Goal: Ask a question

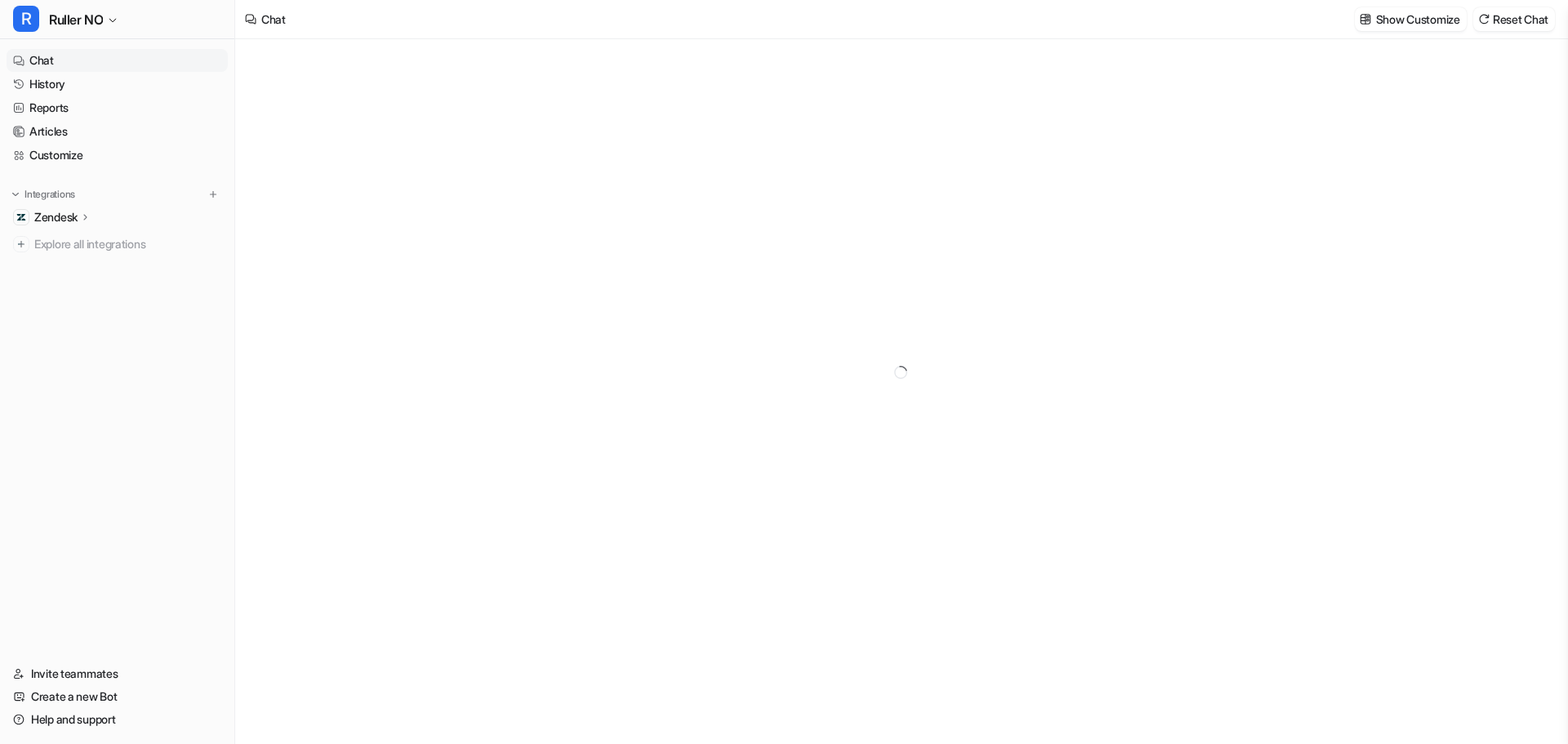
type textarea "**********"
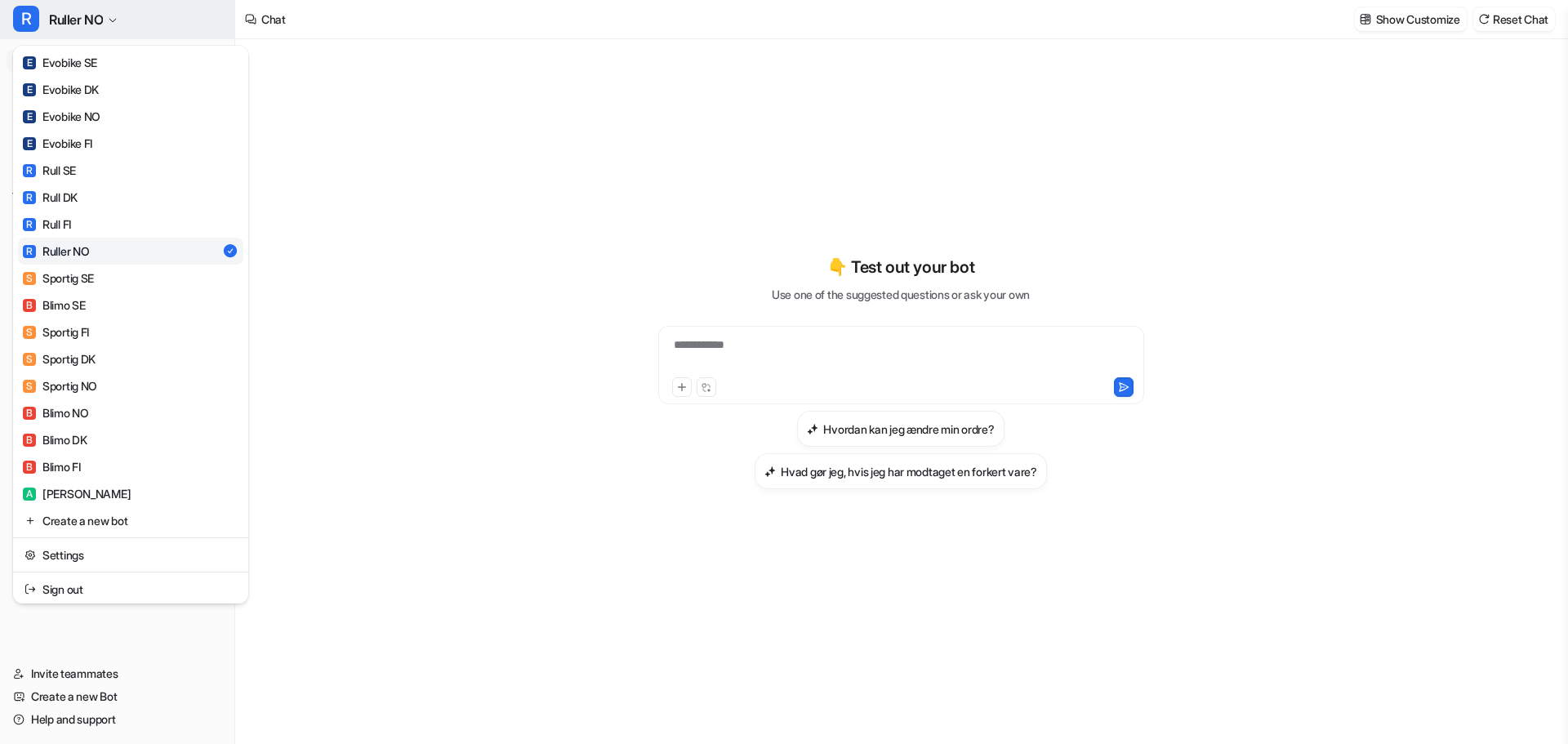
click at [109, 11] on button "R Ruller NO" at bounding box center [117, 20] width 235 height 39
click at [66, 60] on div "E Evobike SE" at bounding box center [60, 63] width 75 height 17
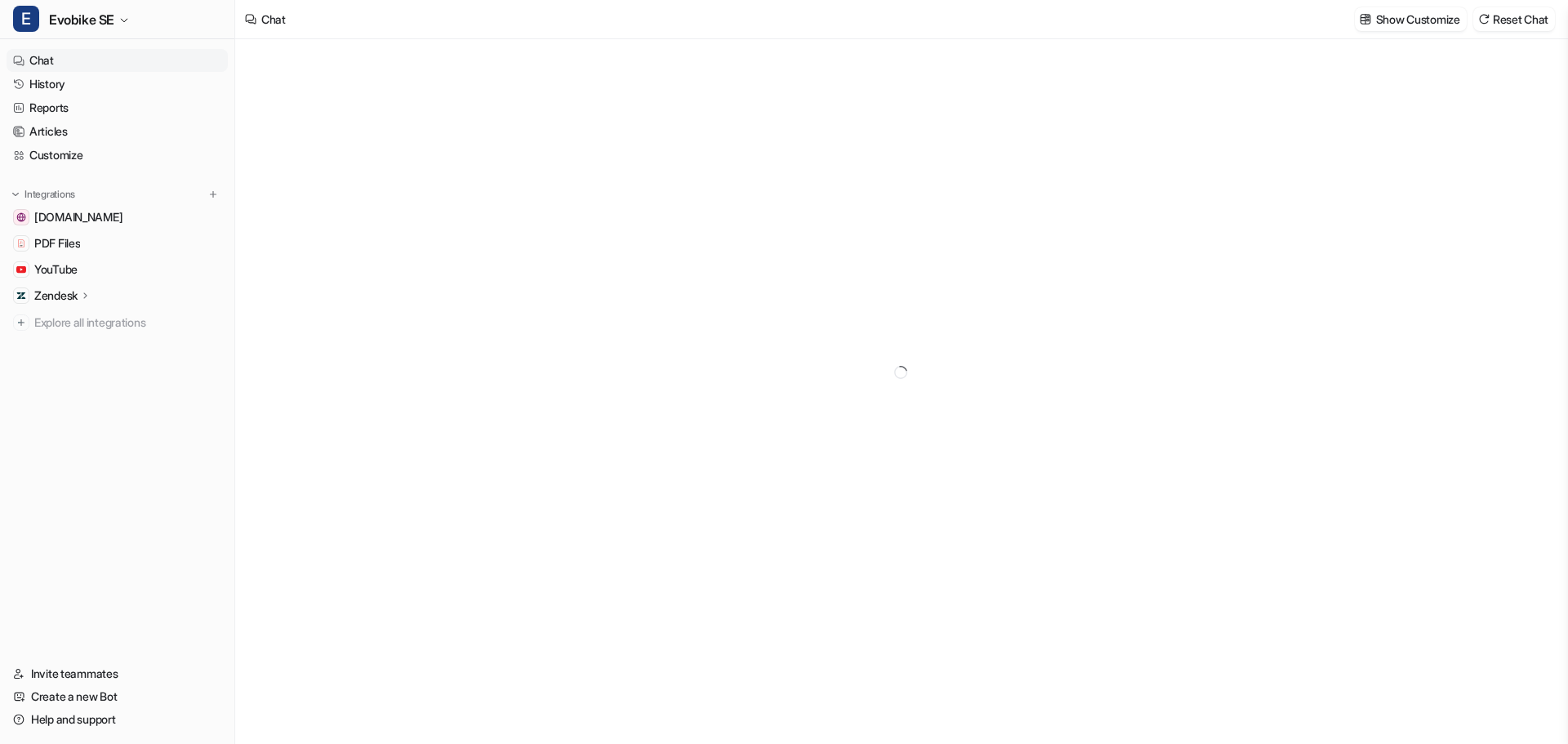
type textarea "**********"
click at [45, 83] on link "History" at bounding box center [117, 84] width 221 height 23
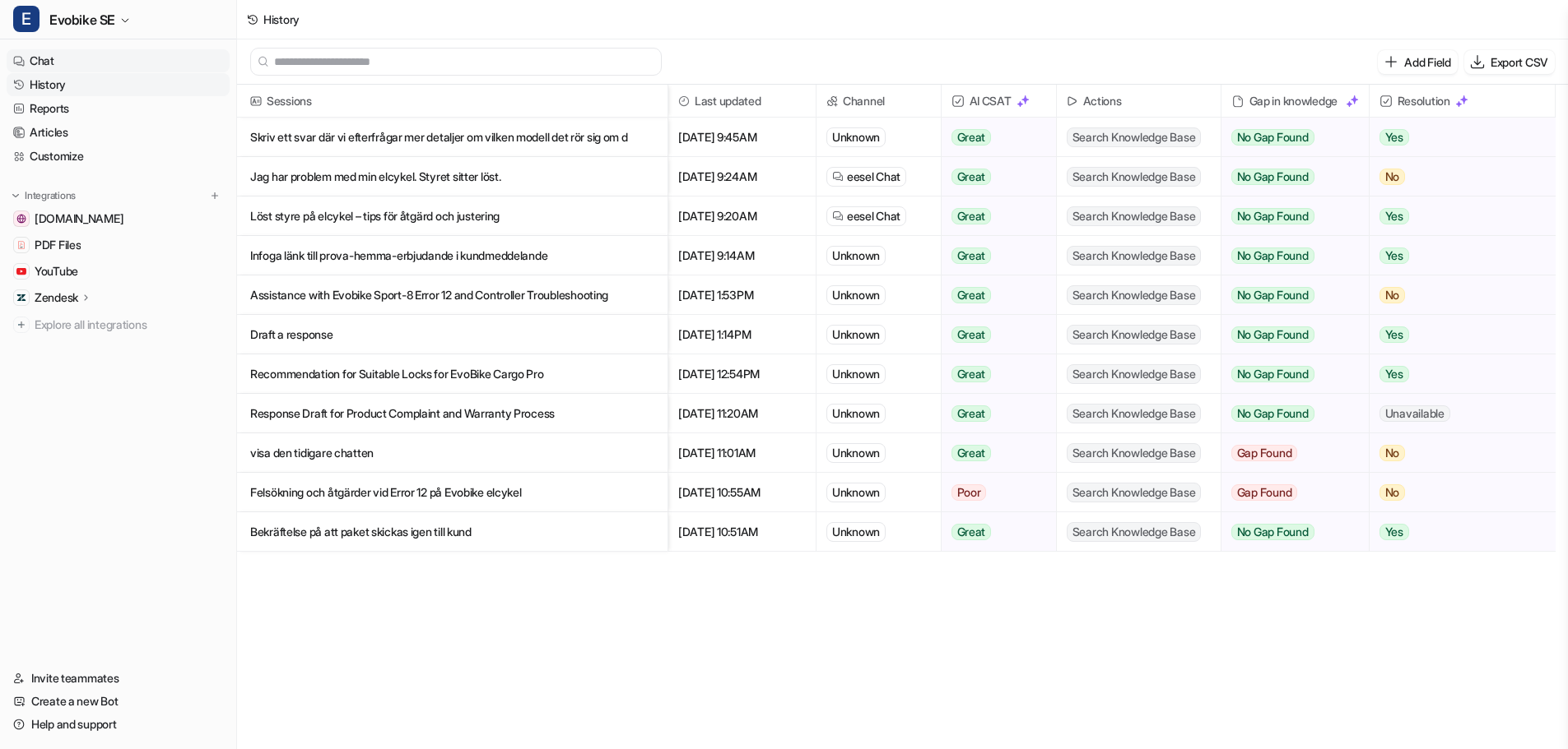
click at [43, 62] on link "Chat" at bounding box center [118, 60] width 223 height 23
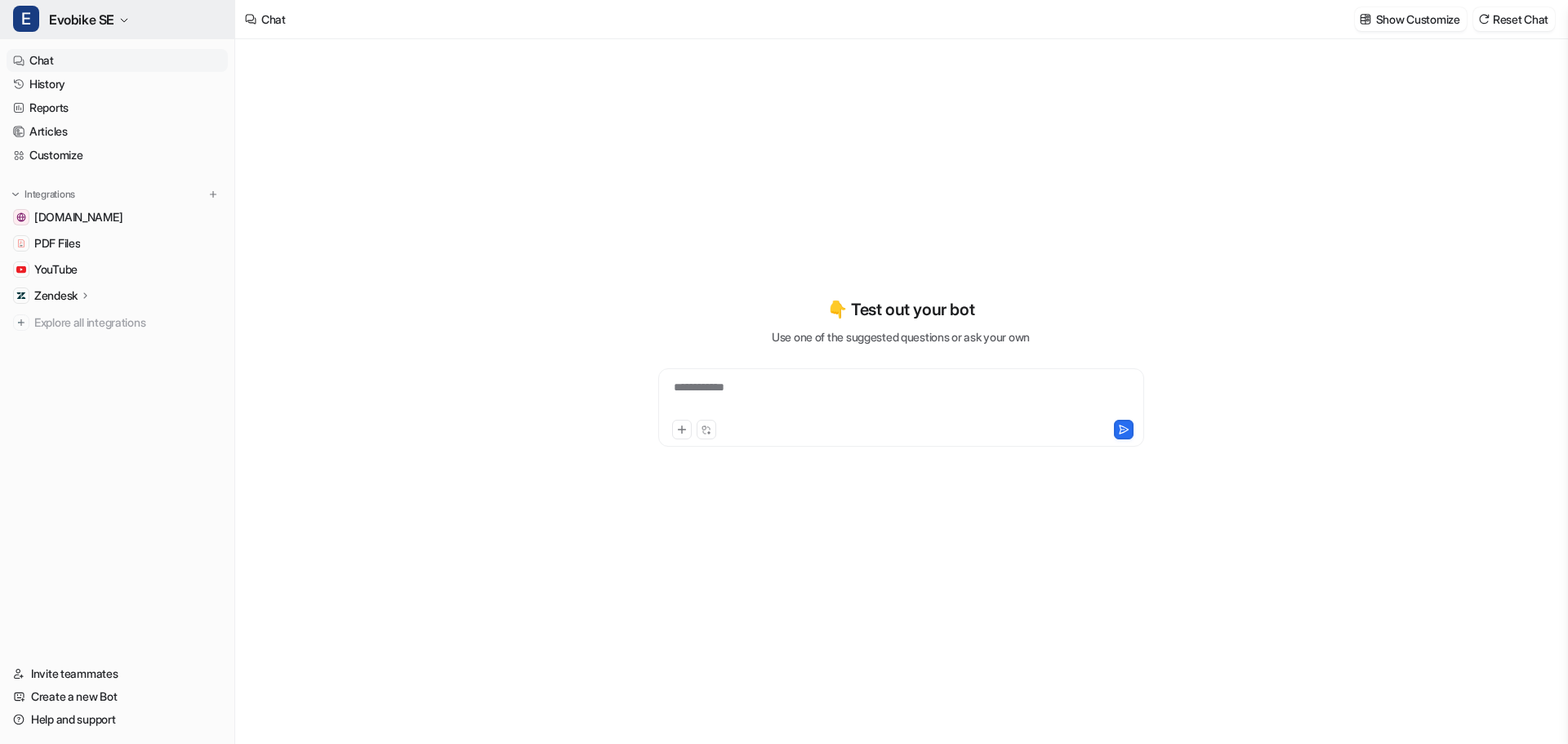
click at [117, 23] on button "E Evobike SE" at bounding box center [117, 20] width 235 height 39
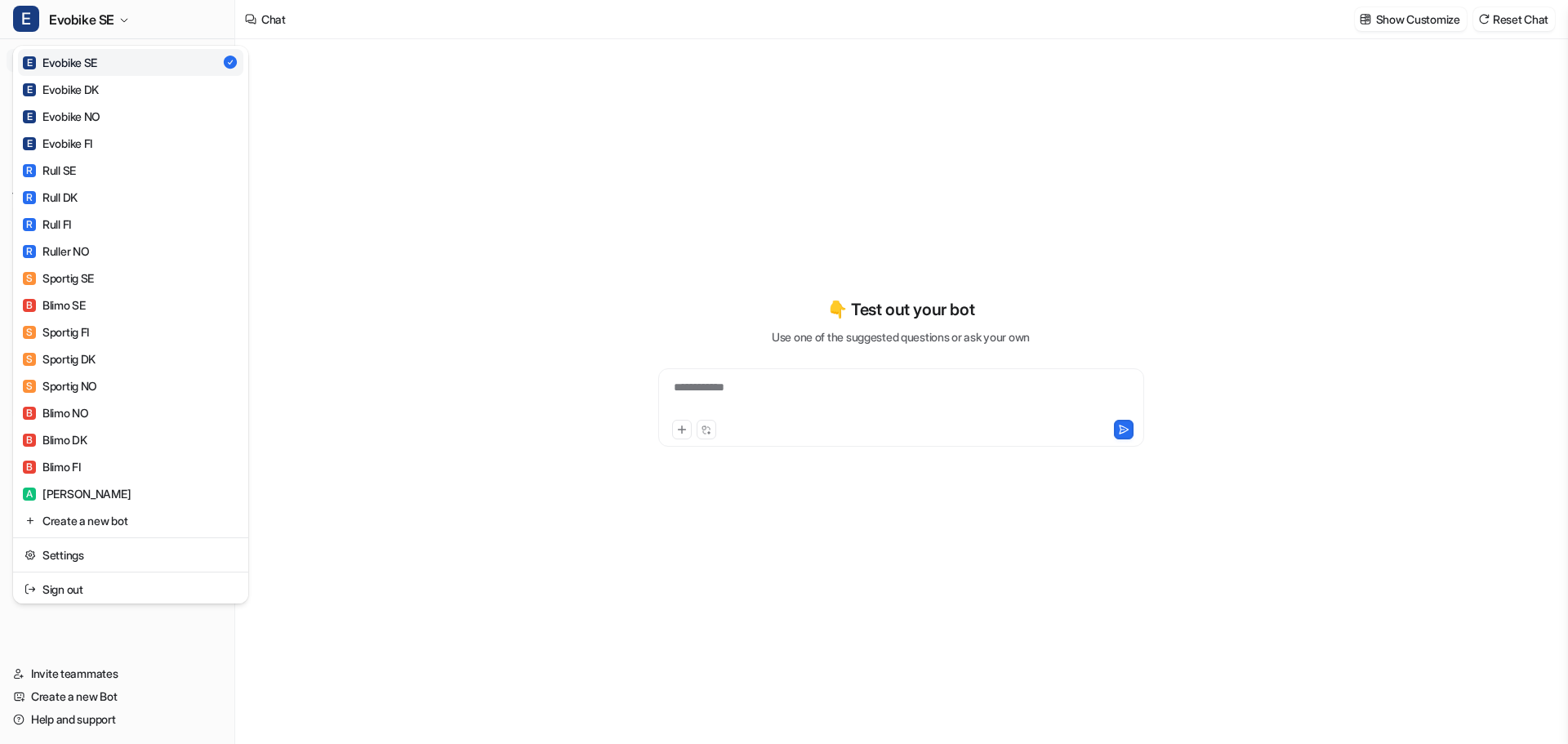
click at [371, 16] on div "**********" at bounding box center [784, 372] width 1568 height 744
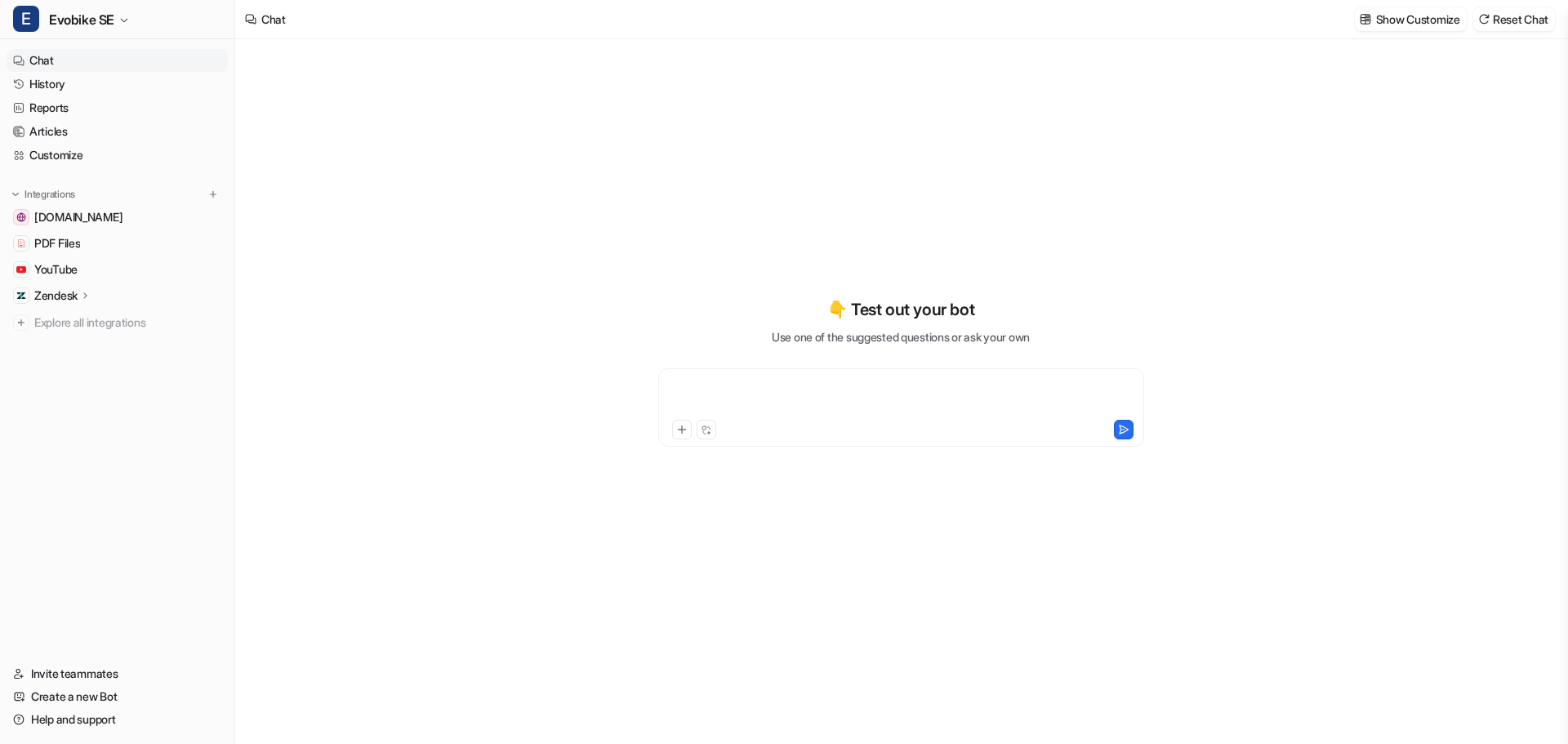
click at [727, 387] on div at bounding box center [901, 398] width 478 height 38
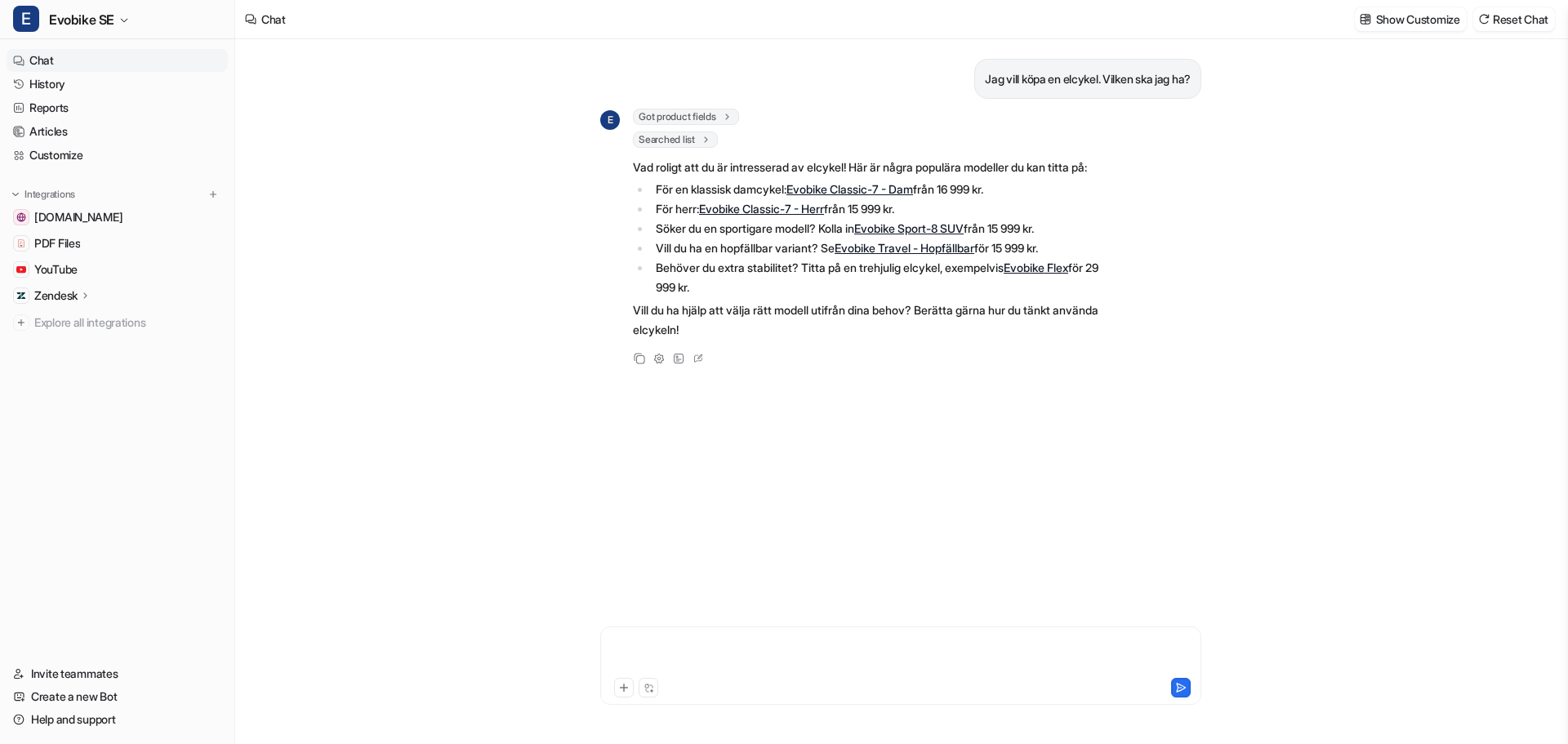
click at [662, 641] on div at bounding box center [901, 656] width 593 height 38
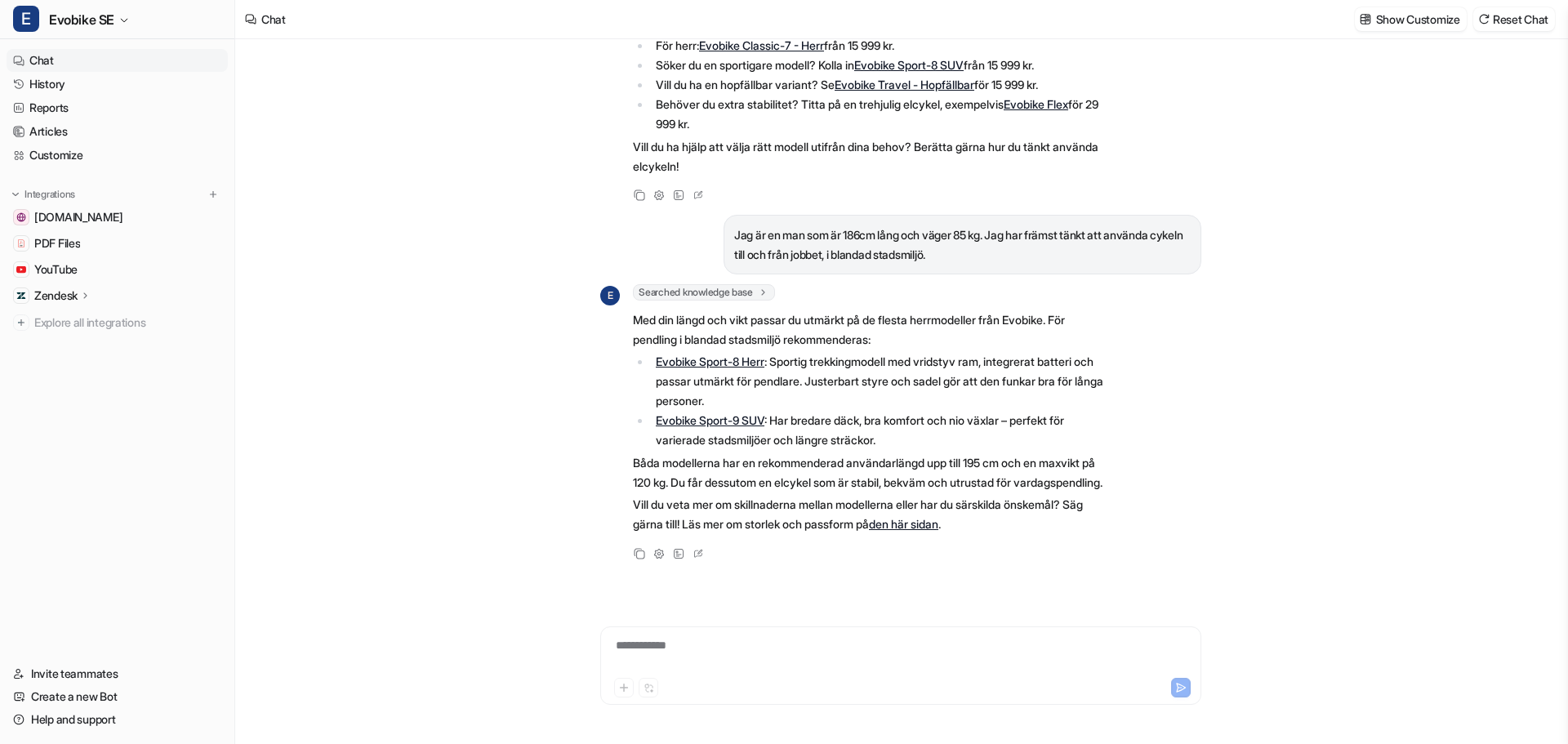
scroll to position [202, 0]
click at [639, 647] on div at bounding box center [901, 656] width 593 height 38
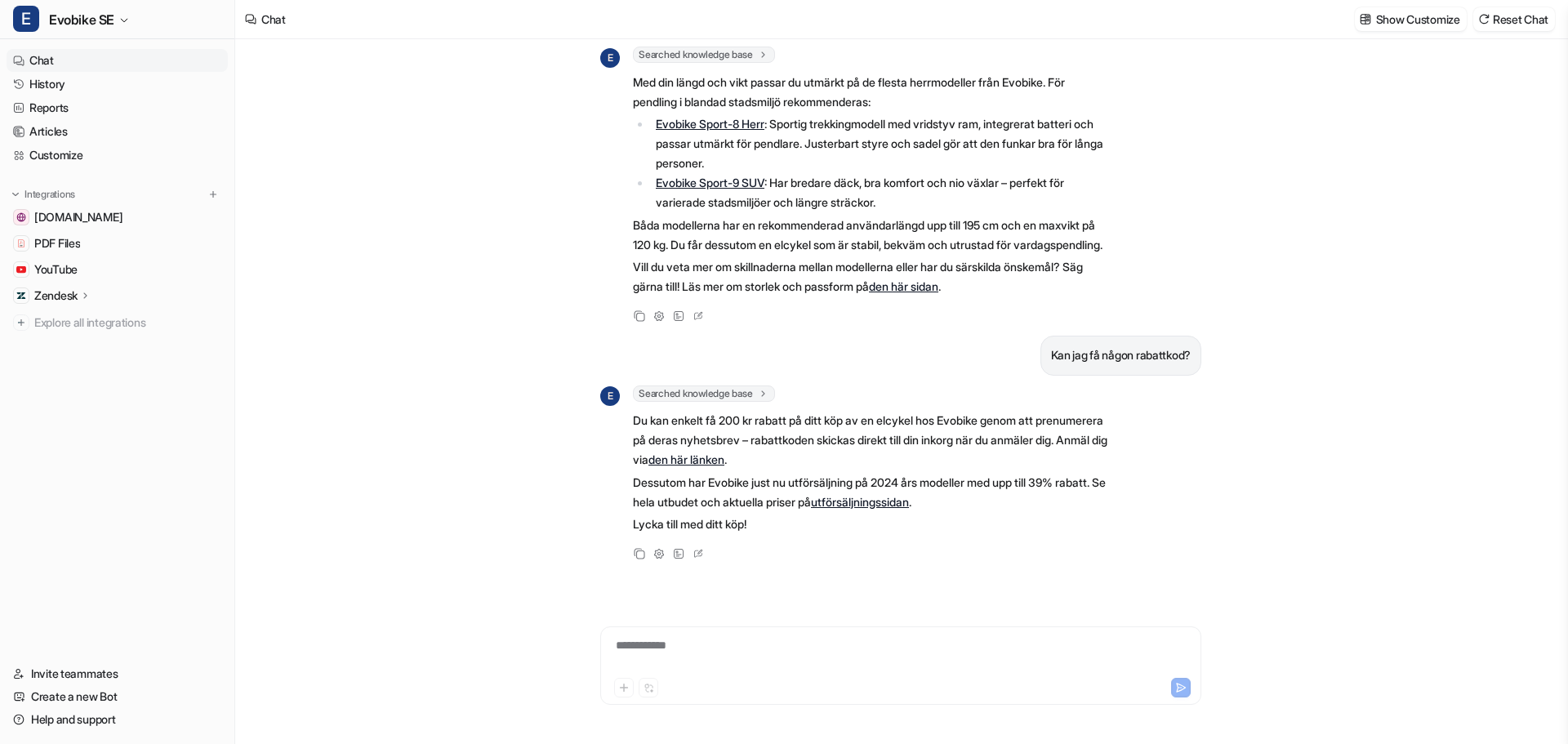
scroll to position [441, 0]
click at [630, 646] on div at bounding box center [901, 656] width 593 height 38
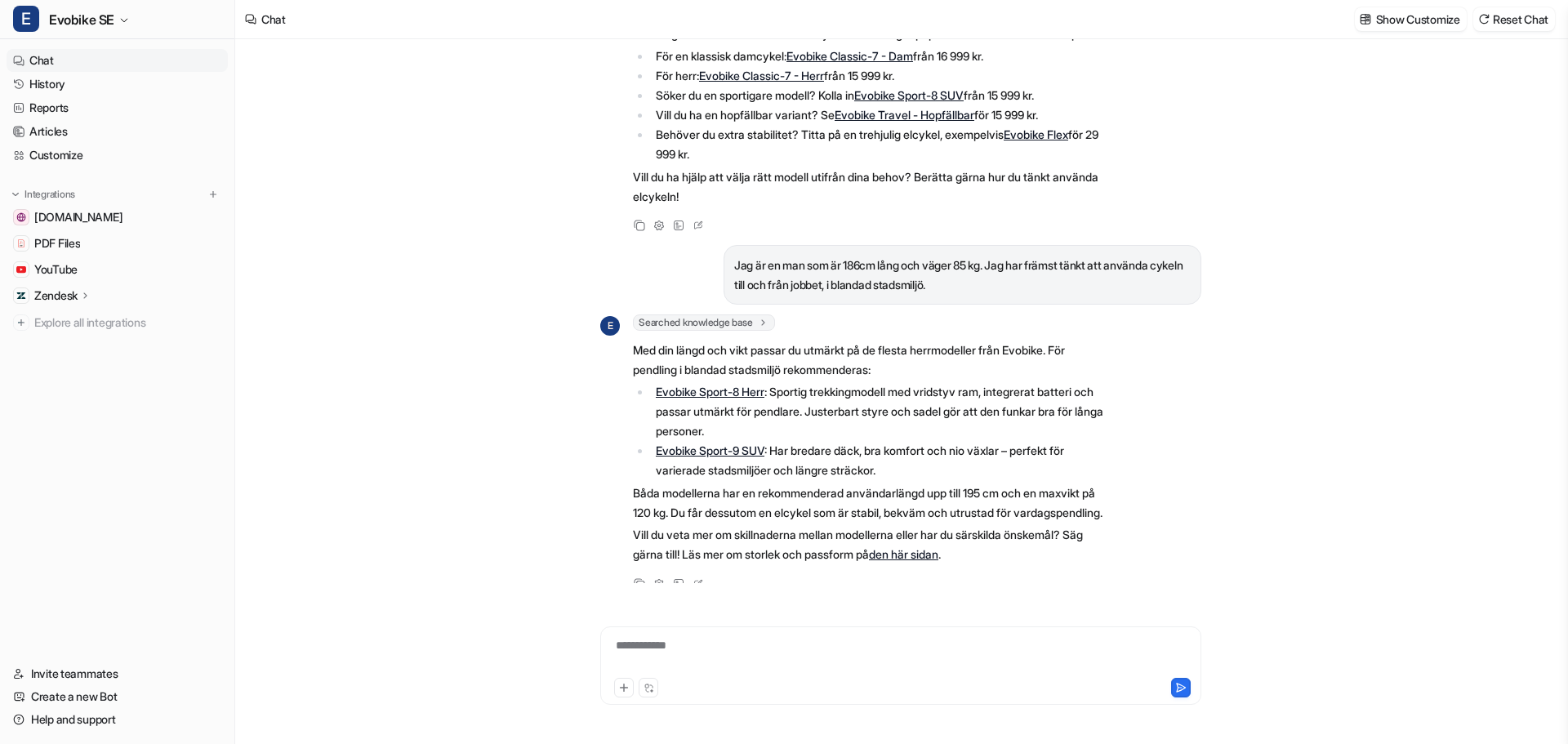
scroll to position [0, 0]
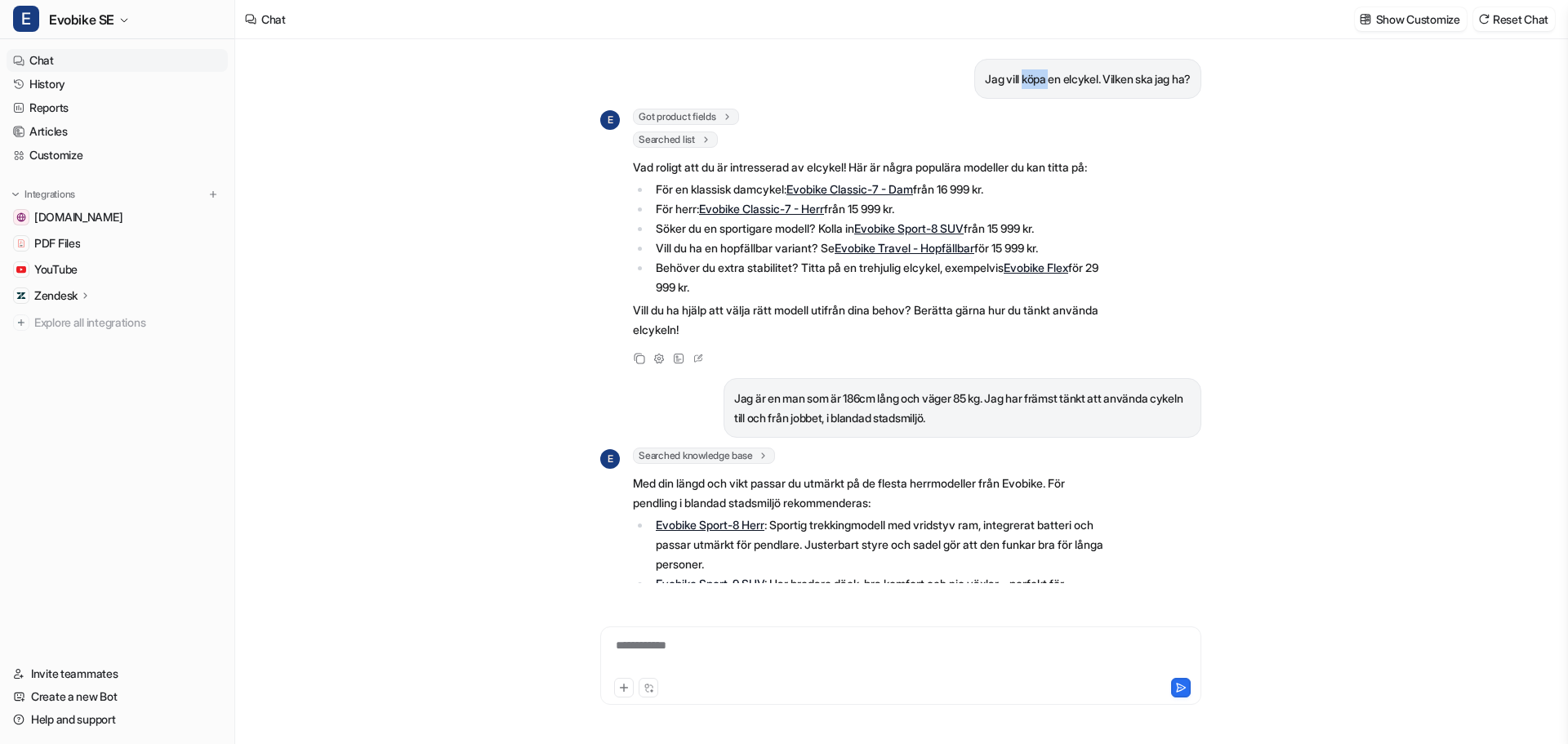
click at [1026, 78] on p "Jag vill köpa en elcykel. Vilken ska jag ha?" at bounding box center [1087, 79] width 206 height 20
copy div "Jag vill köpa en elcykel. Vilken ska jag ha? E"
